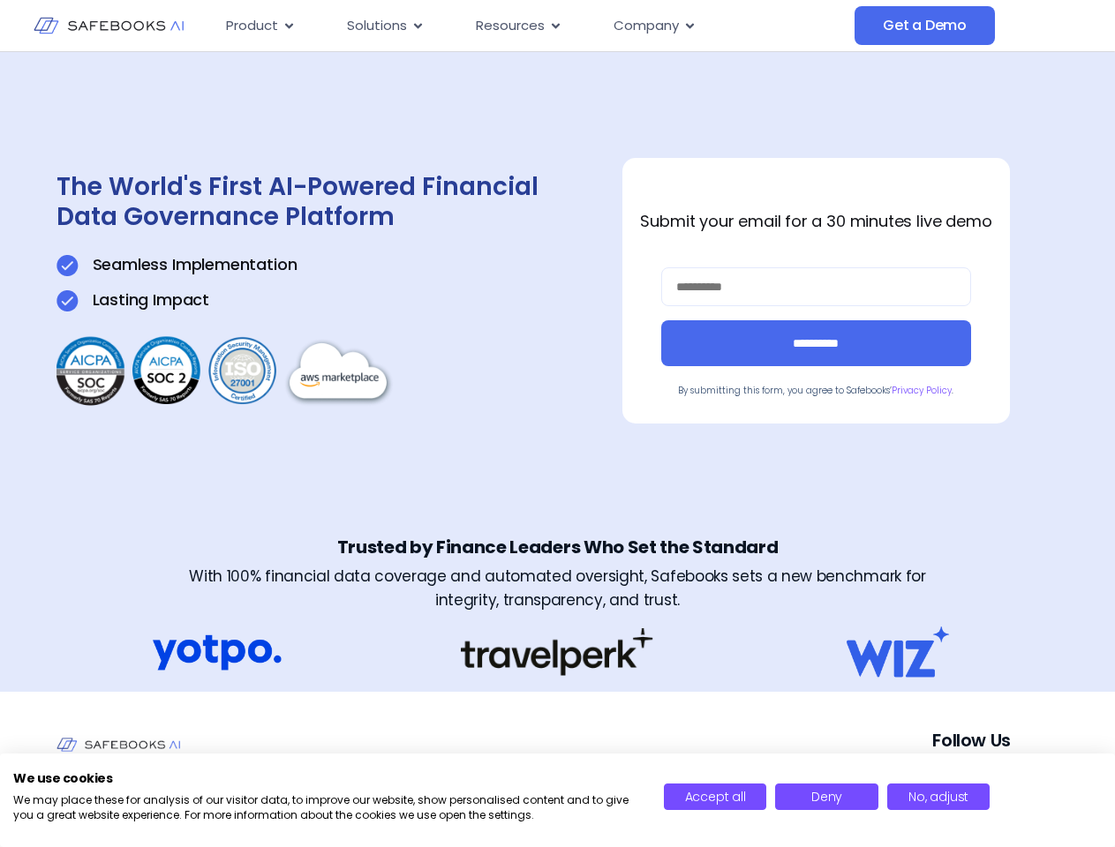
click at [557, 424] on div "**********" at bounding box center [557, 291] width 1003 height 478
click at [533, 26] on span "Resources" at bounding box center [510, 26] width 69 height 20
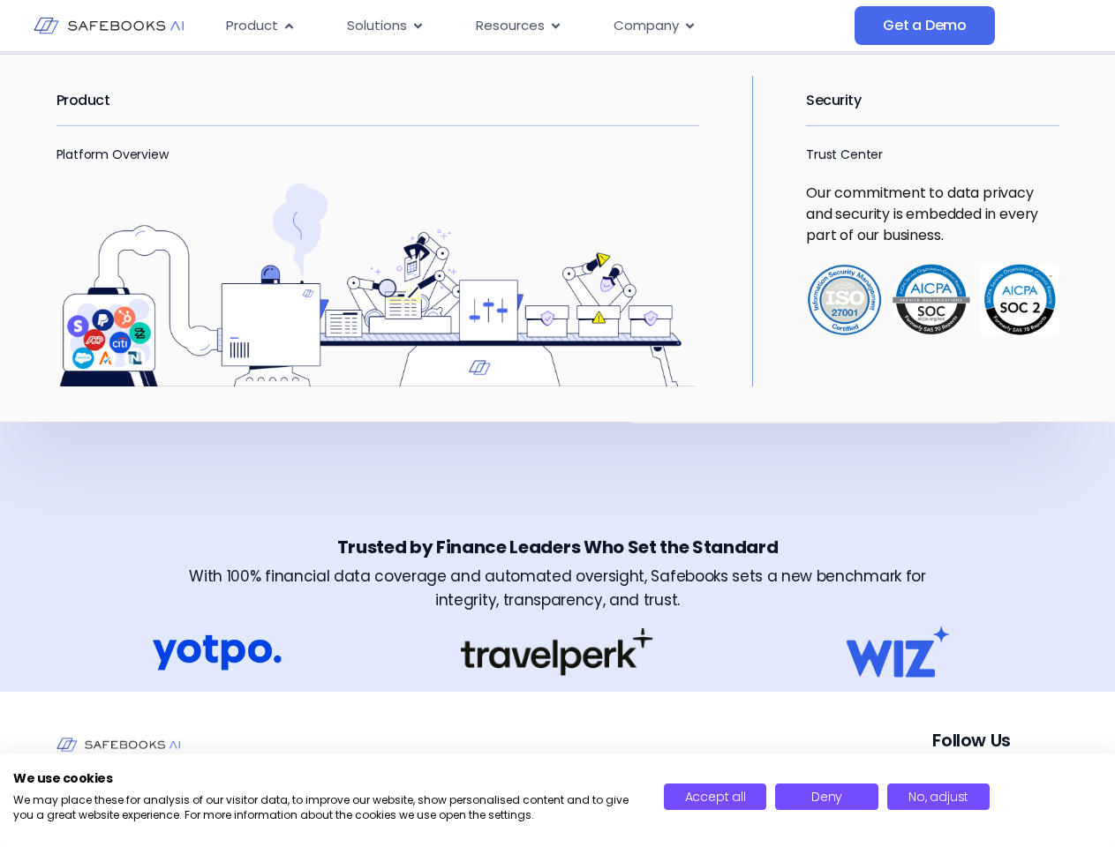
click at [260, 26] on span "Product" at bounding box center [252, 26] width 52 height 20
click at [288, 26] on icon "Menu" at bounding box center [289, 25] width 8 height 5
click at [385, 26] on span "Solutions" at bounding box center [377, 26] width 60 height 20
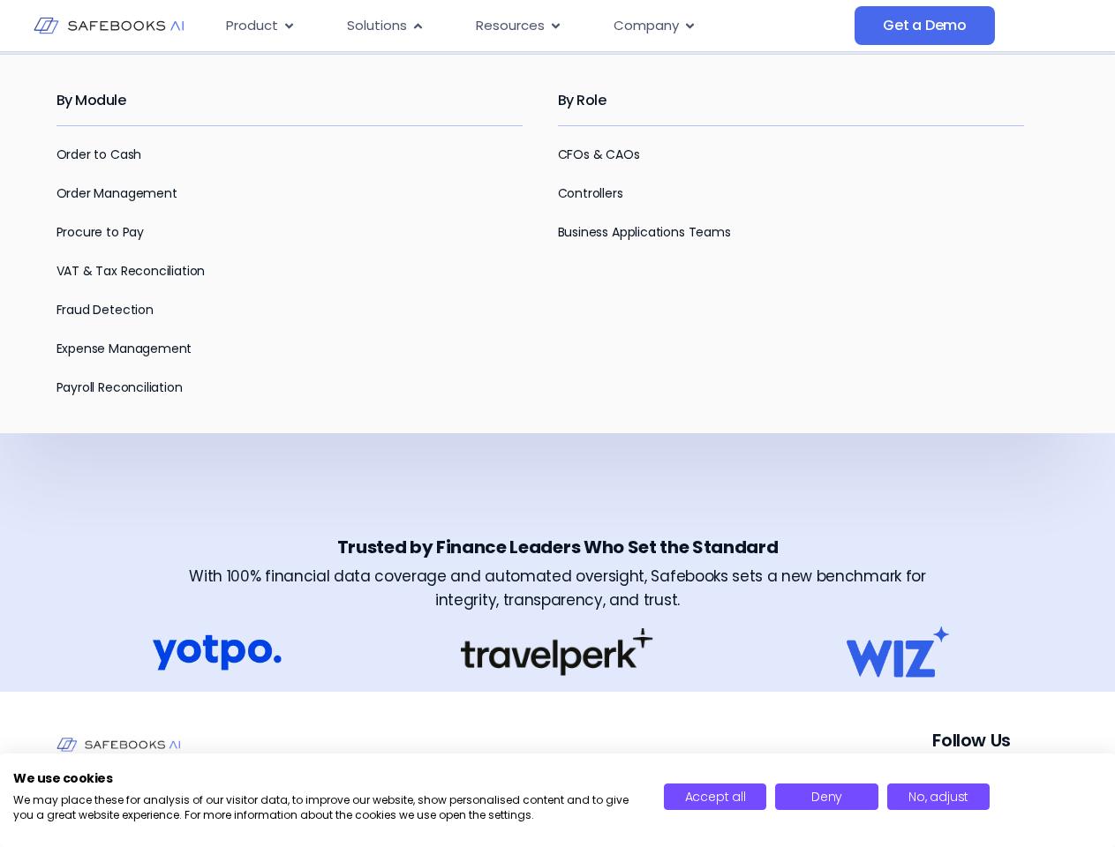
click at [417, 26] on icon "Menu" at bounding box center [418, 25] width 8 height 5
click at [517, 26] on span "Resources" at bounding box center [510, 26] width 69 height 20
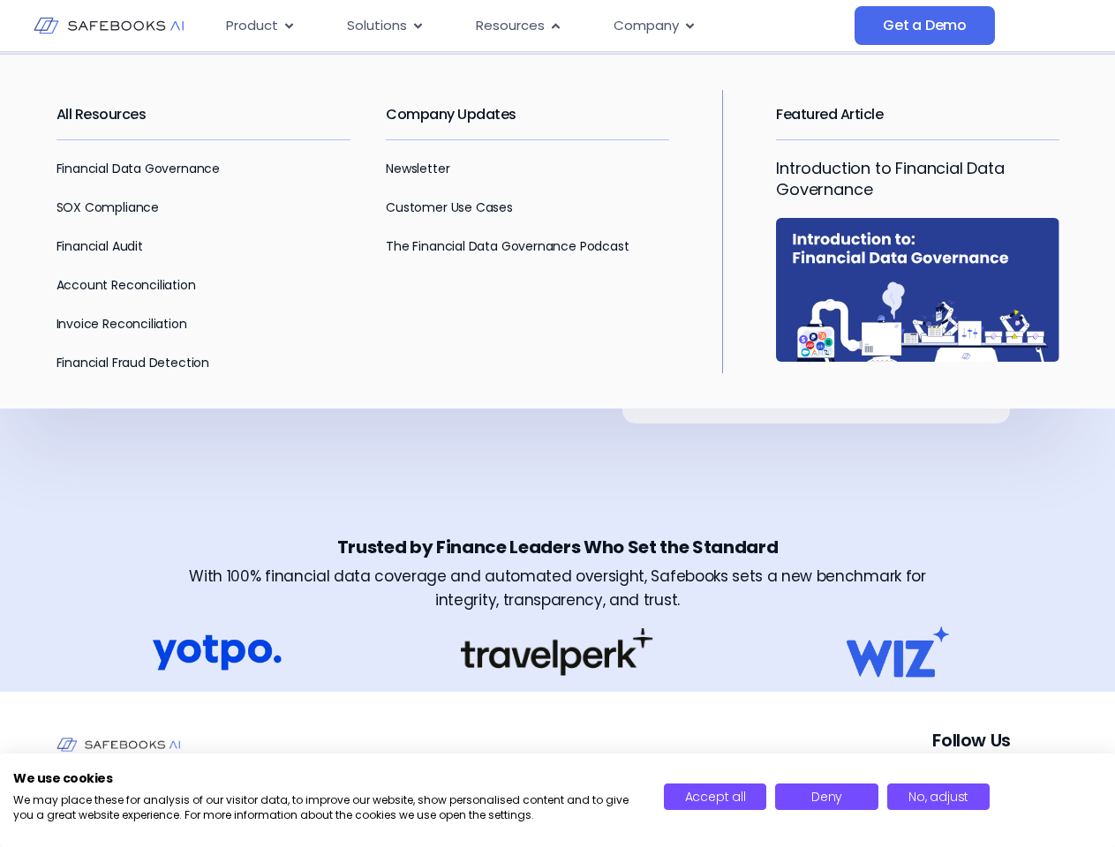
click at [554, 26] on icon "Menu" at bounding box center [556, 25] width 8 height 5
click at [653, 26] on span "Company" at bounding box center [646, 26] width 65 height 20
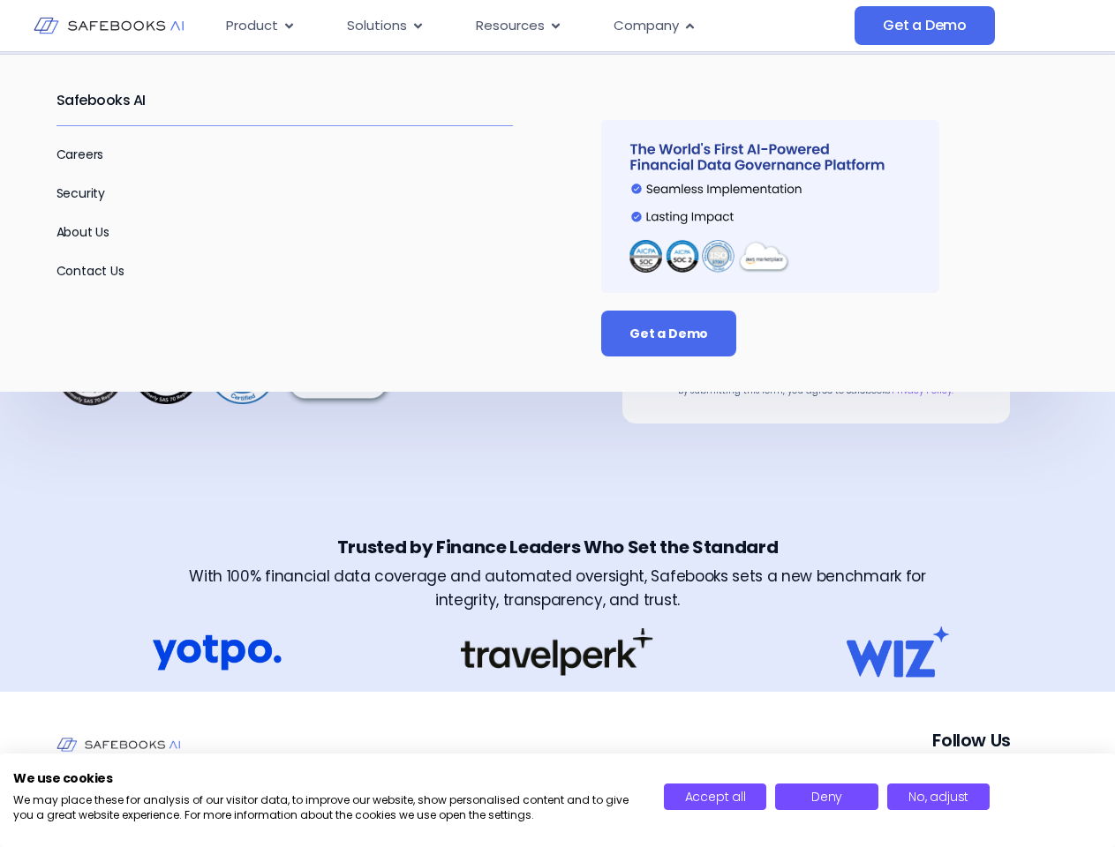
click at [689, 26] on icon "Menu" at bounding box center [690, 25] width 8 height 5
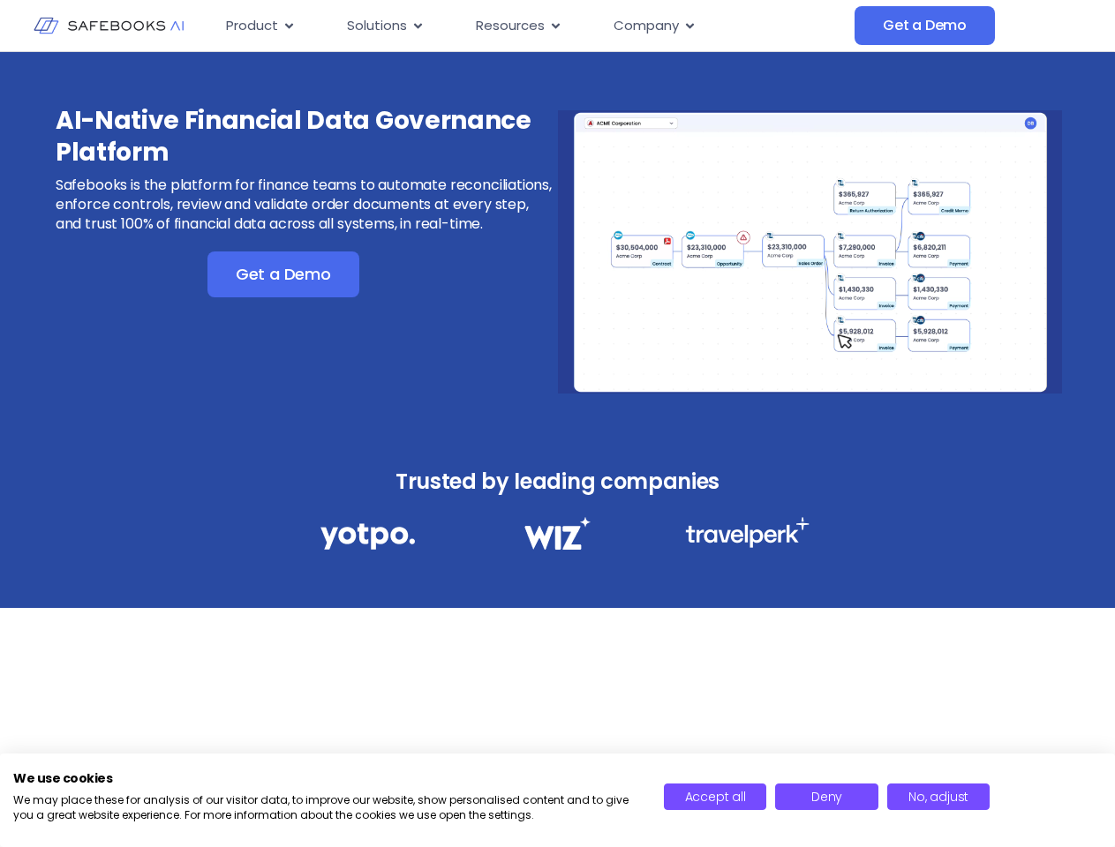
click at [557, 424] on div "AI-Native Financial Data Governance Platform Safebooks is the platform for fina…" at bounding box center [557, 240] width 1115 height 377
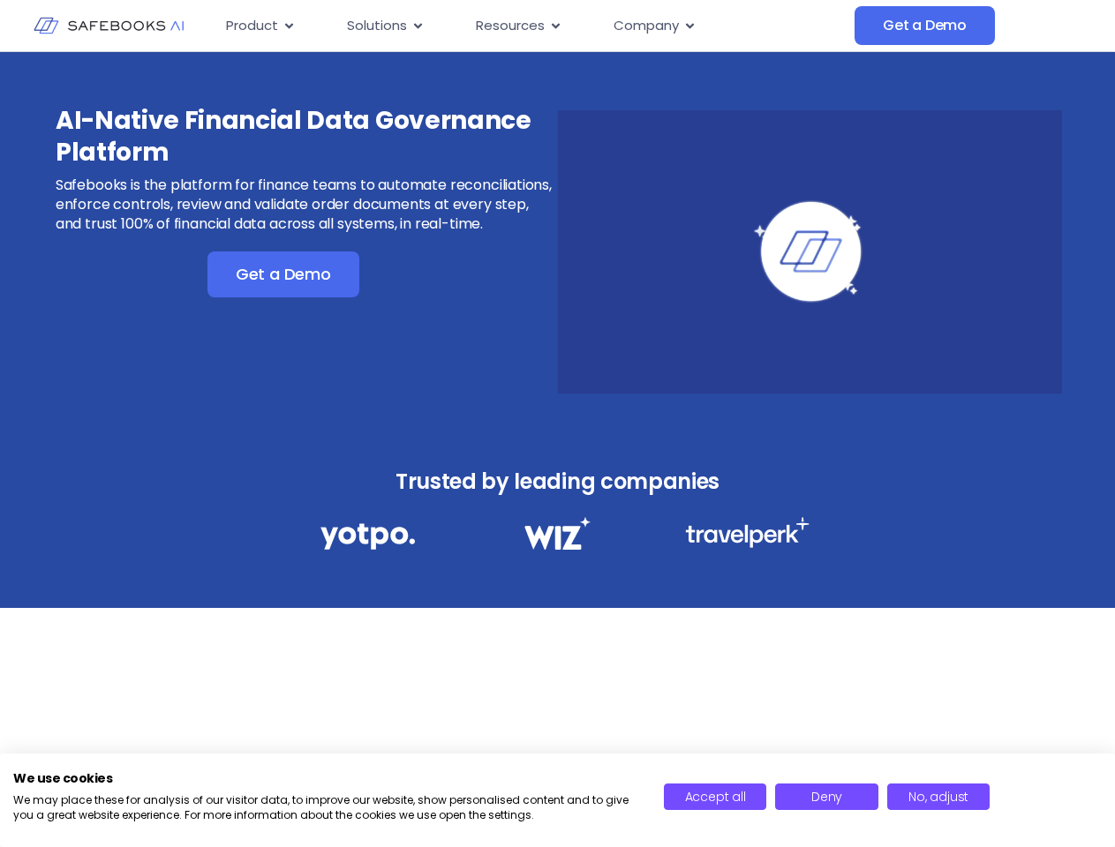
click at [288, 26] on icon "Menu" at bounding box center [289, 25] width 8 height 5
click at [417, 26] on icon "Menu" at bounding box center [418, 25] width 8 height 5
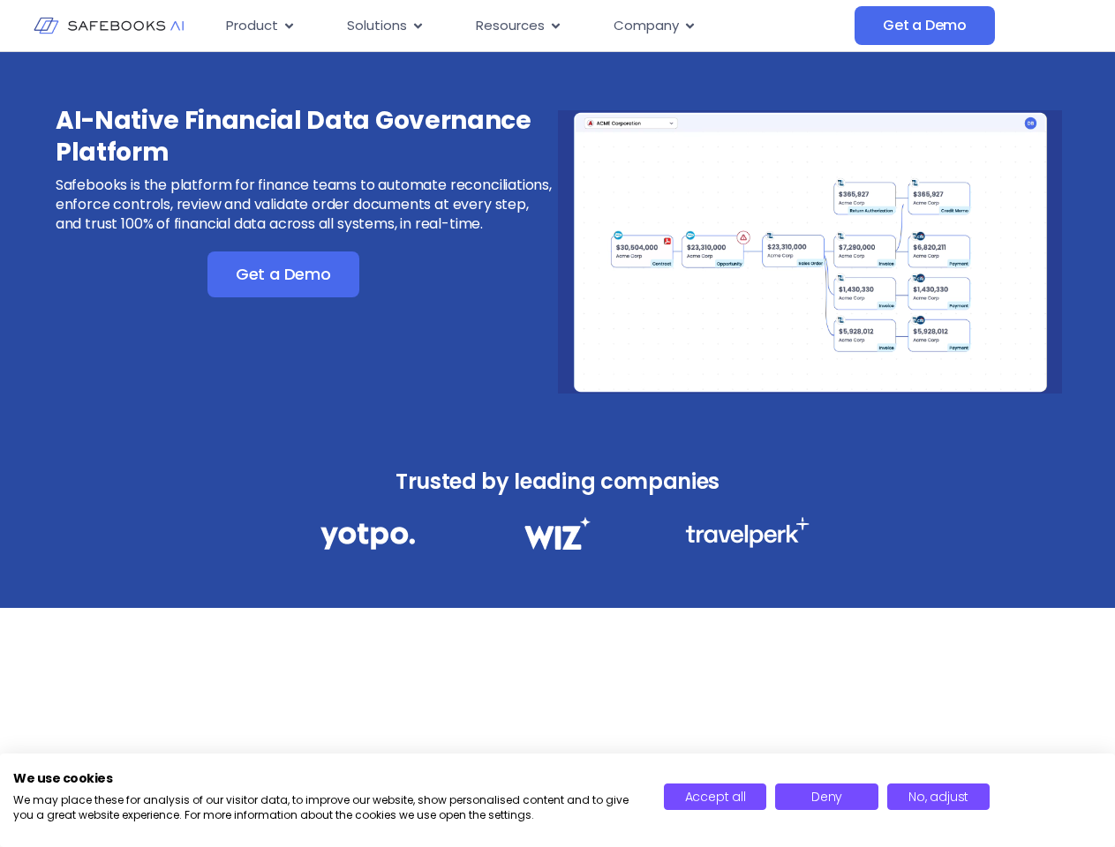
click at [554, 26] on icon "Menu" at bounding box center [556, 25] width 8 height 5
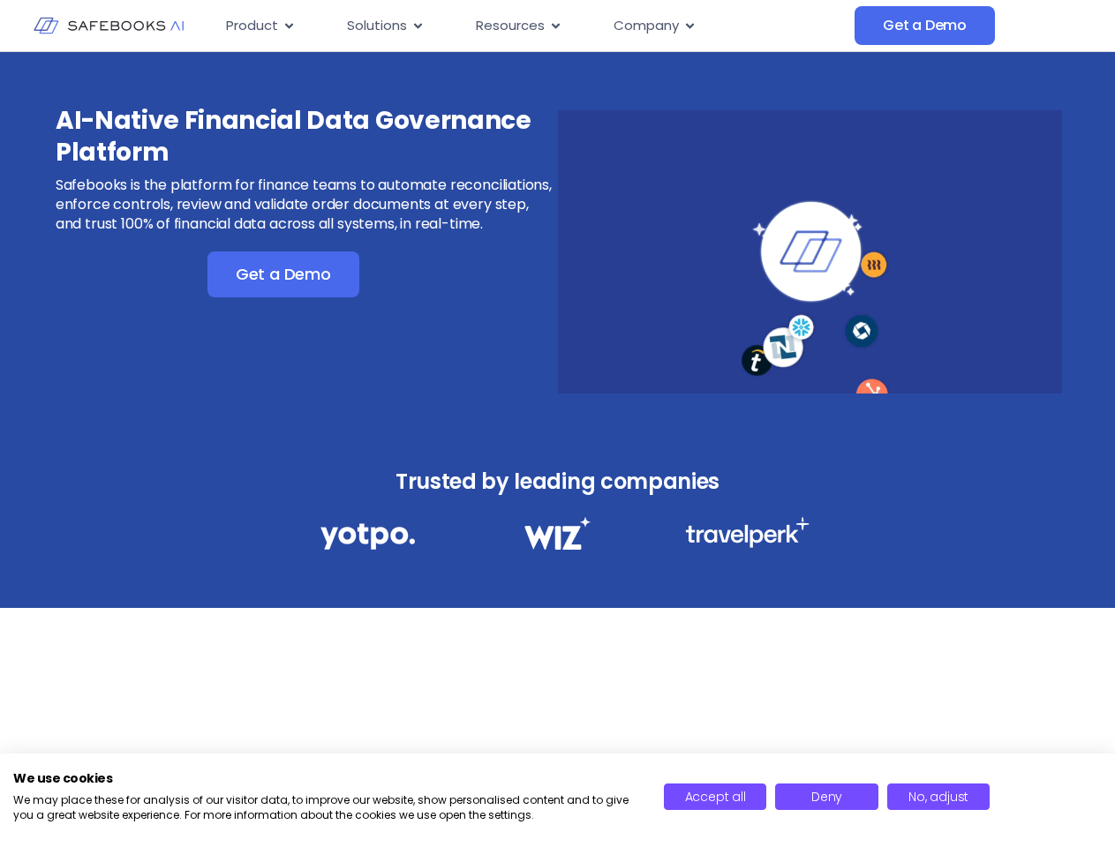
click at [689, 26] on icon "Menu" at bounding box center [690, 25] width 8 height 5
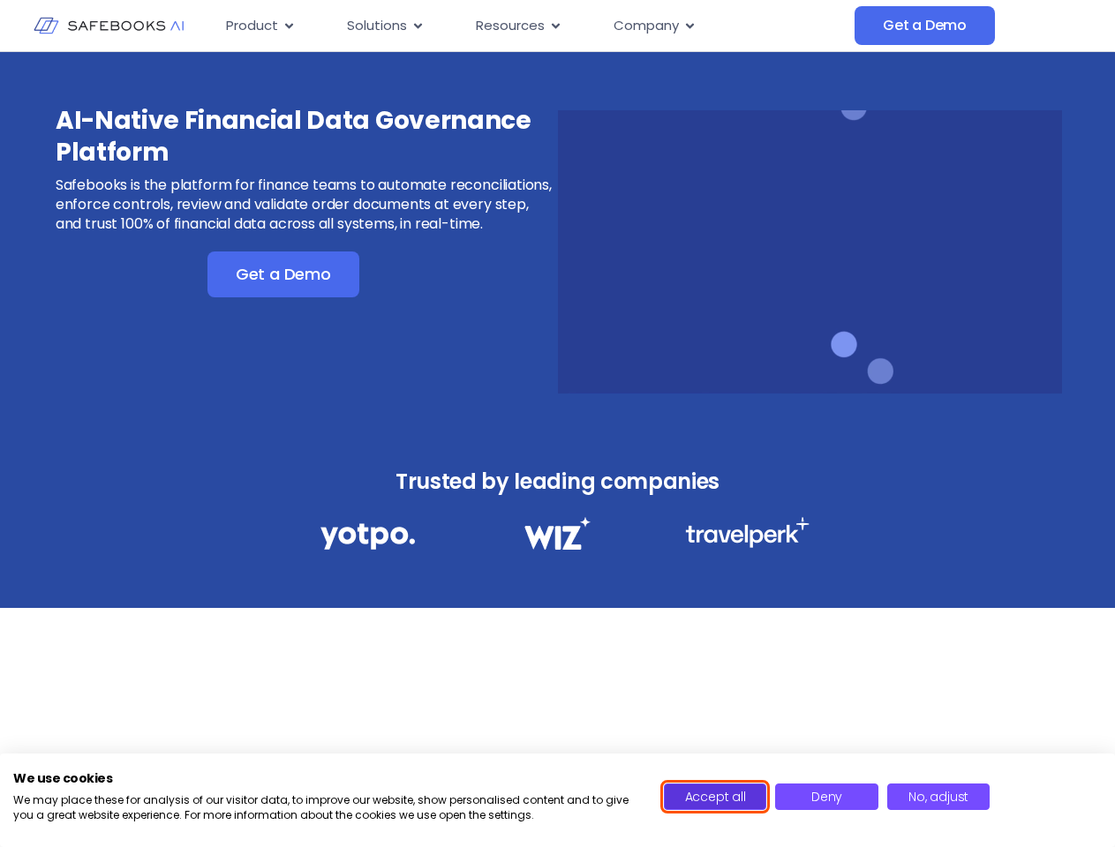
click at [715, 797] on span "Accept all" at bounding box center [715, 797] width 61 height 18
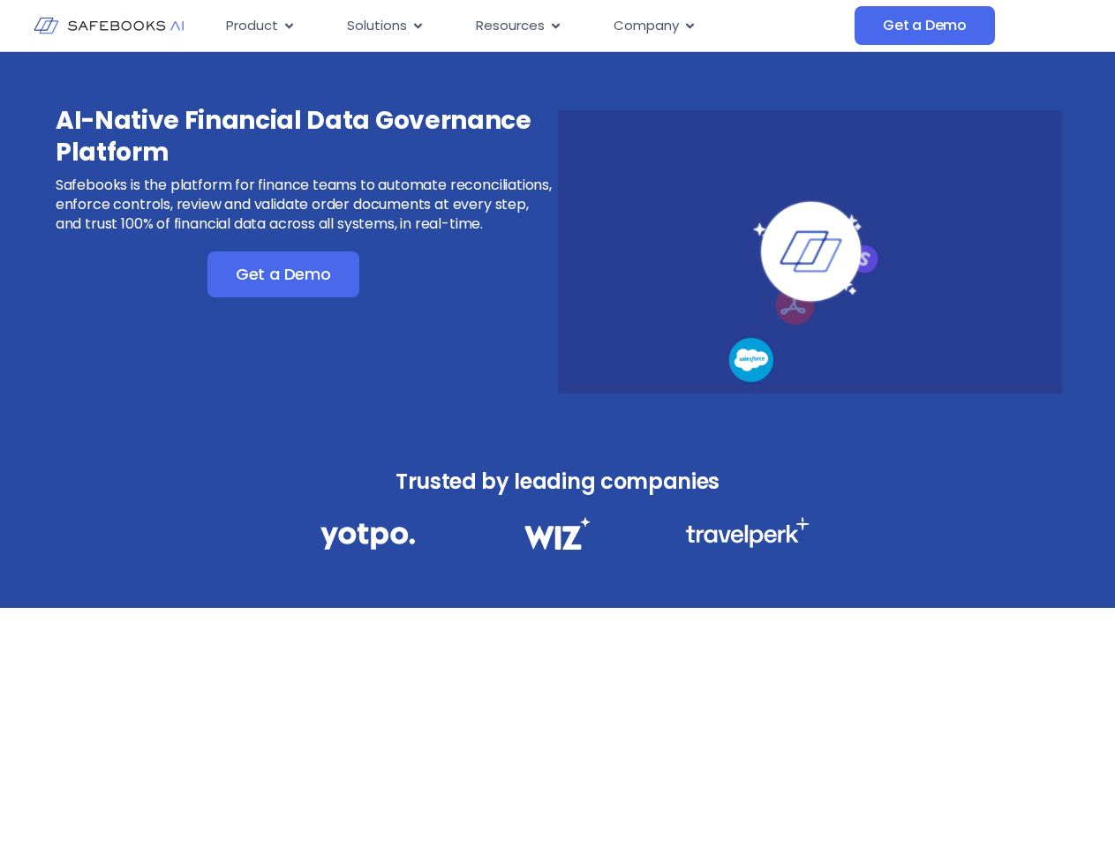
click at [826, 797] on div "AI-Native Financial Data Governance Platform Safebooks is the platform for fina…" at bounding box center [557, 429] width 1115 height 755
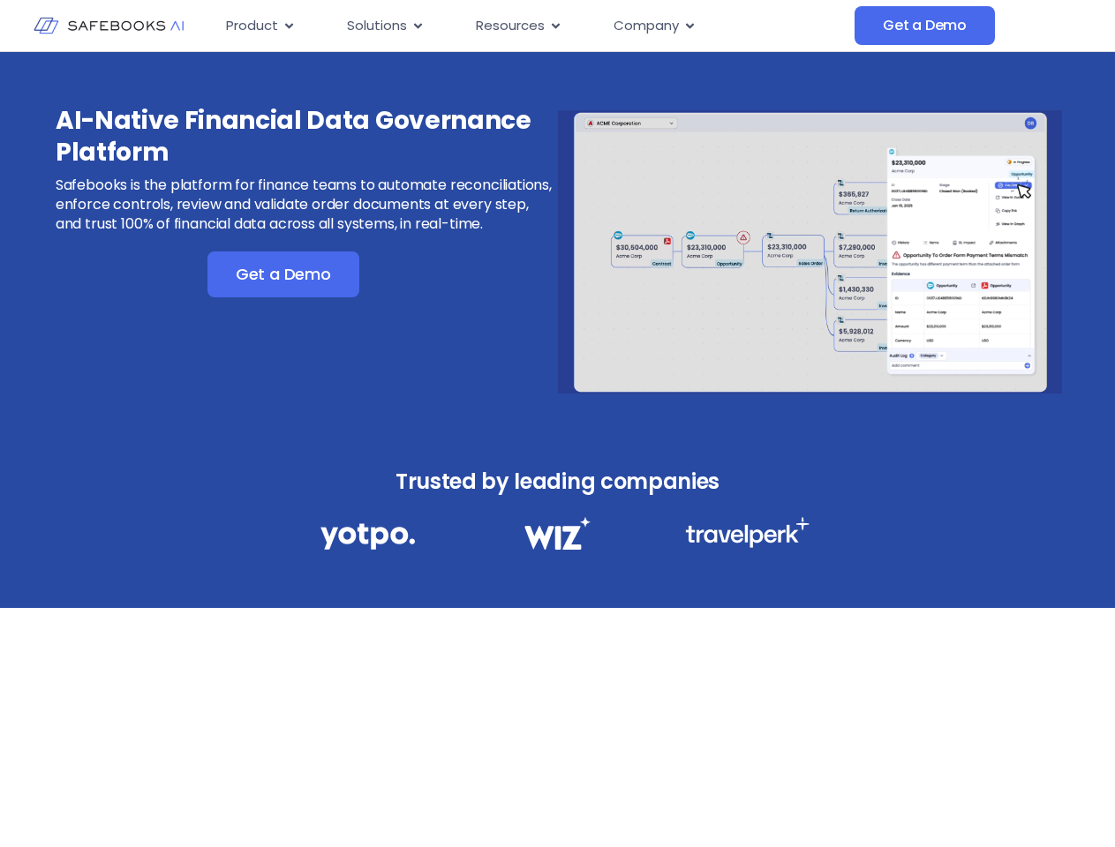
click at [938, 797] on div "AI-Native Financial Data Governance Platform Safebooks is the platform for fina…" at bounding box center [557, 429] width 1115 height 755
